Goal: Use online tool/utility: Utilize a website feature to perform a specific function

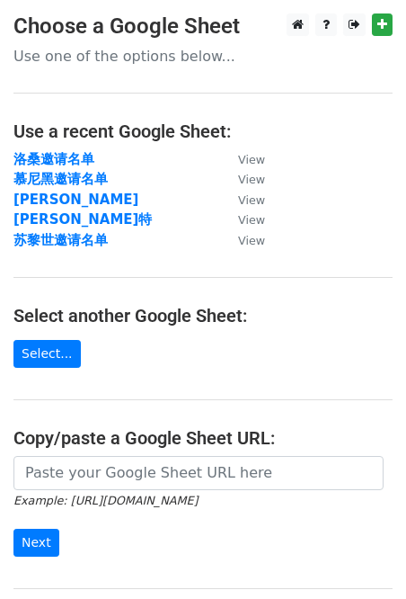
click at [263, 190] on td "View" at bounding box center [242, 200] width 45 height 21
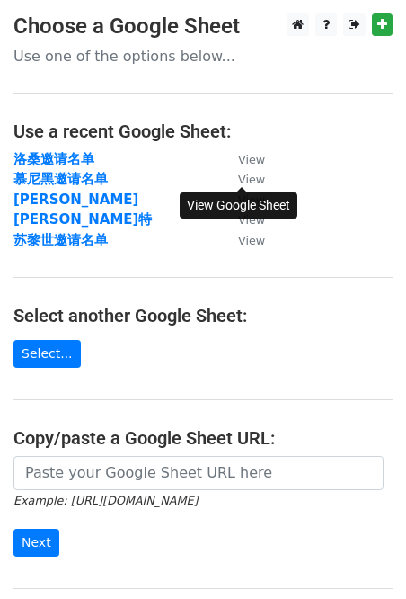
click at [251, 183] on small "View" at bounding box center [251, 179] width 27 height 13
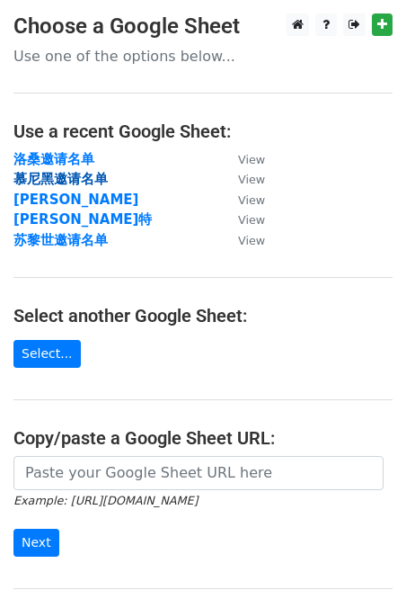
click at [69, 183] on strong "慕尼黑邀请名单" at bounding box center [60, 179] width 94 height 16
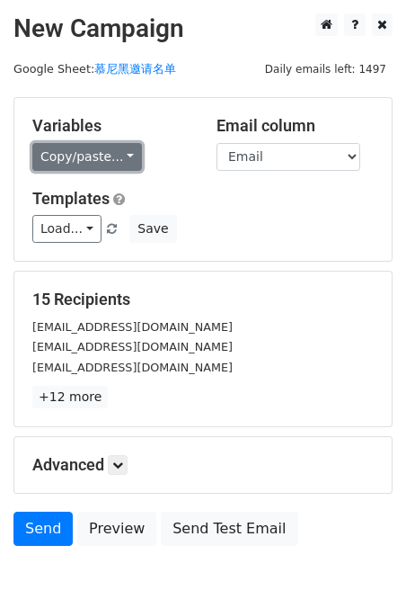
click at [128, 160] on link "Copy/paste..." at bounding box center [87, 157] width 110 height 28
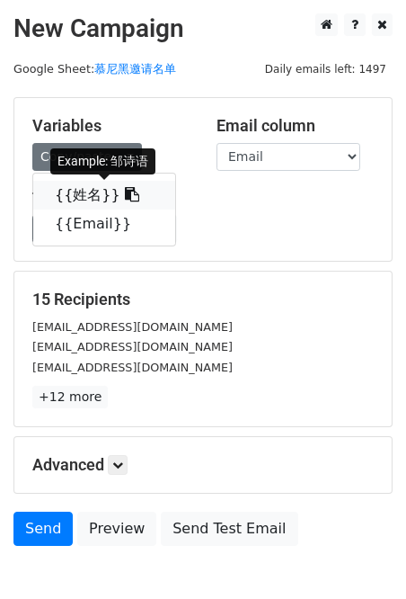
click at [125, 194] on icon at bounding box center [132, 194] width 14 height 14
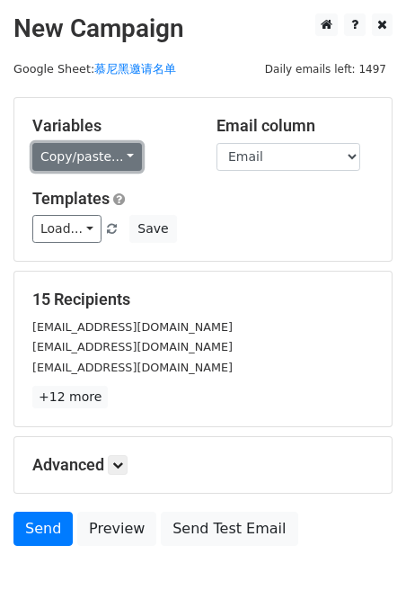
click at [124, 154] on link "Copy/paste..." at bounding box center [87, 157] width 110 height 28
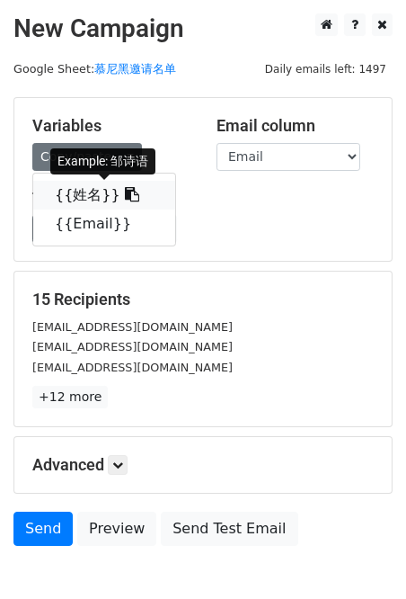
click at [125, 192] on icon at bounding box center [132, 194] width 14 height 14
